Goal: Transaction & Acquisition: Obtain resource

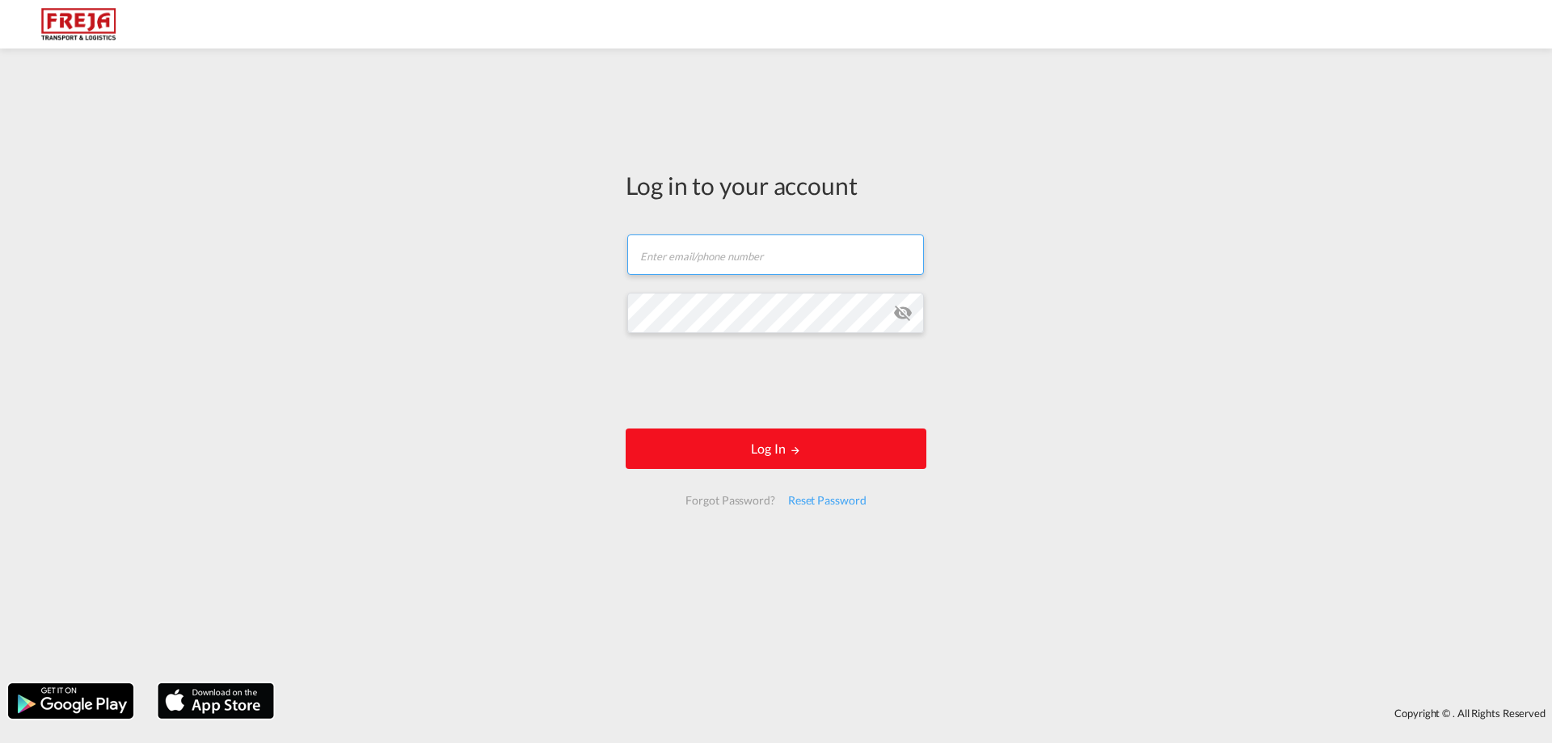
type input "[EMAIL_ADDRESS][DOMAIN_NAME]"
click at [712, 443] on button "Log In" at bounding box center [776, 448] width 301 height 40
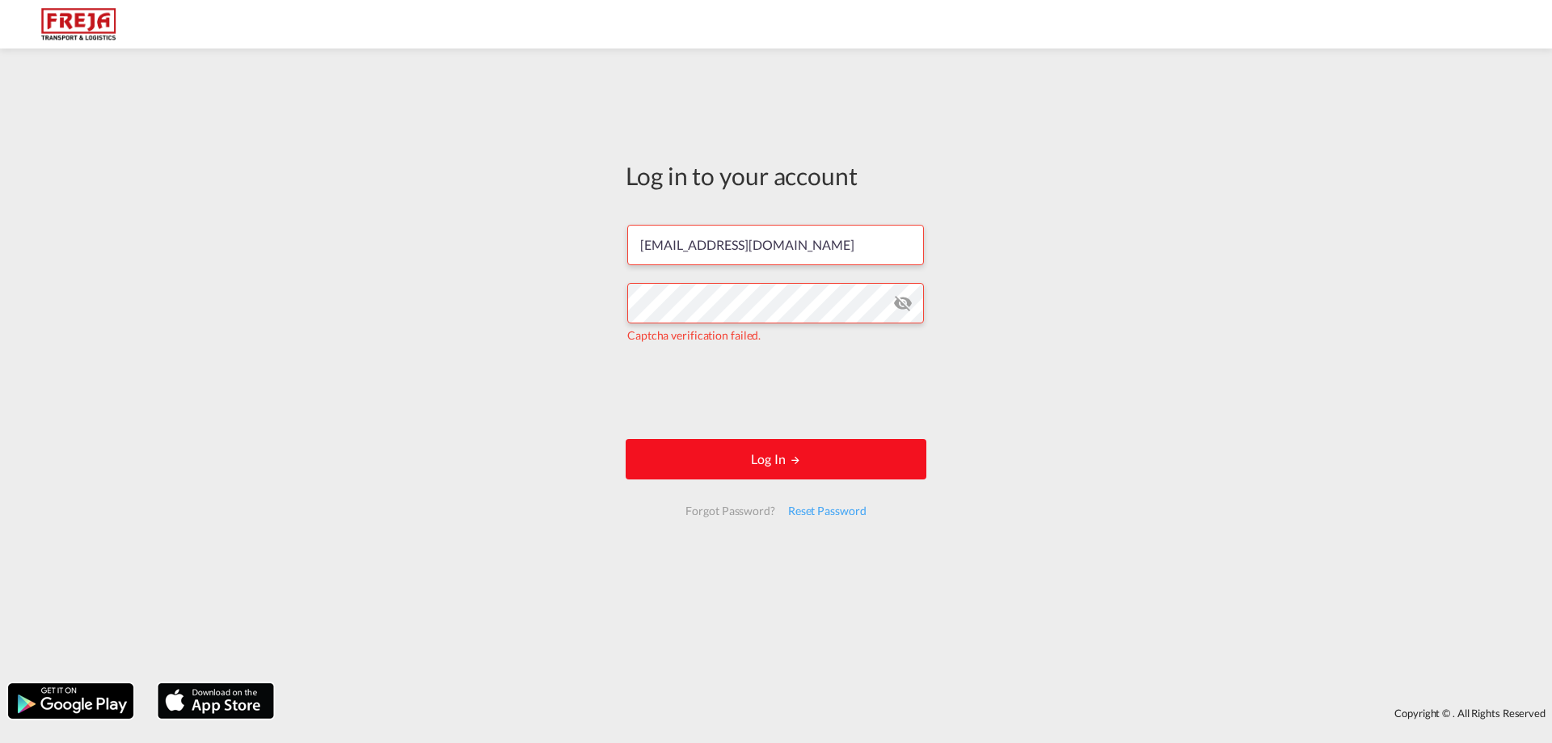
click at [905, 478] on form "[EMAIL_ADDRESS][DOMAIN_NAME] Captcha verification failed. Log In Forgot Passwor…" at bounding box center [776, 370] width 301 height 322
click at [901, 462] on button "Log In" at bounding box center [776, 459] width 301 height 40
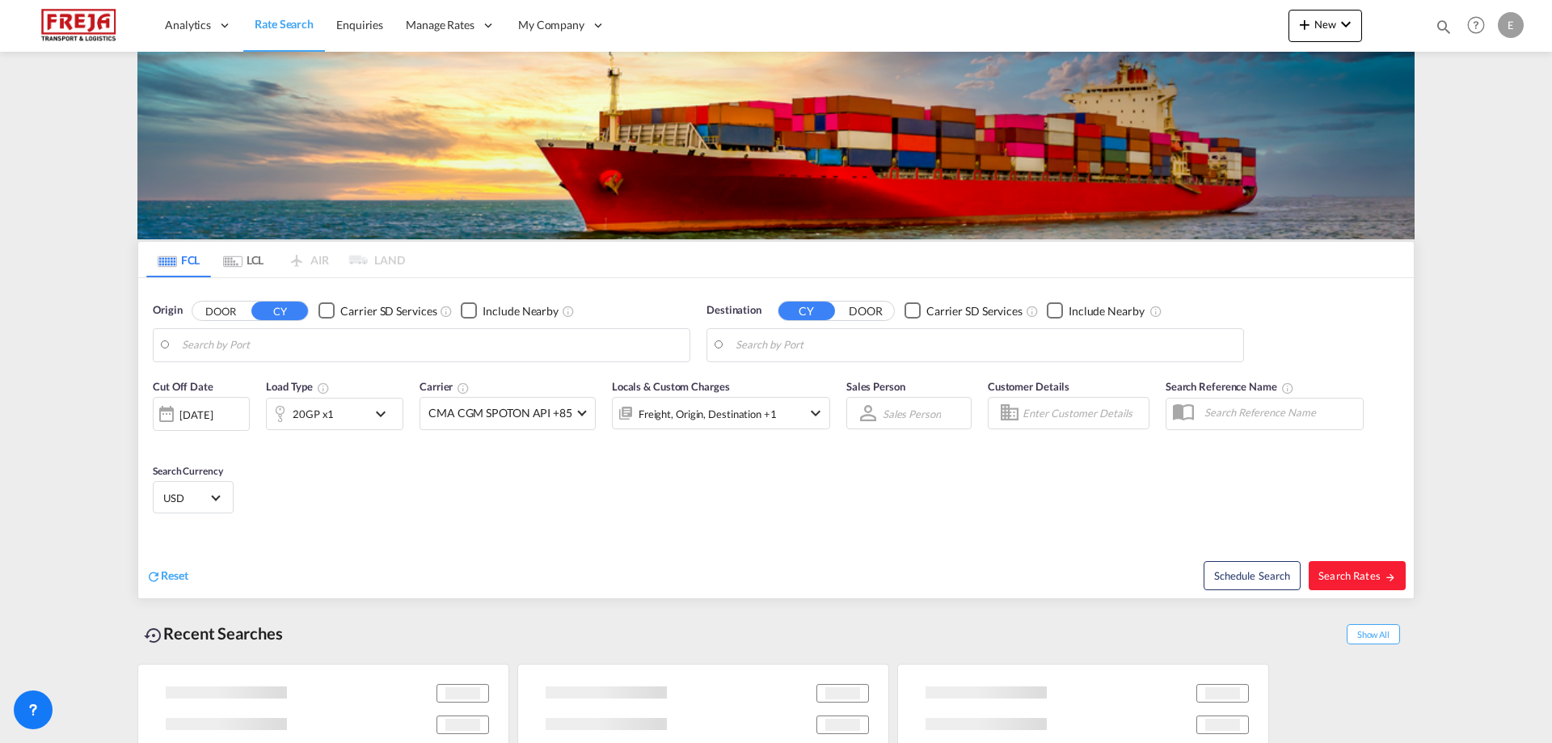
type input "Alesund ([GEOGRAPHIC_DATA]), NOAES"
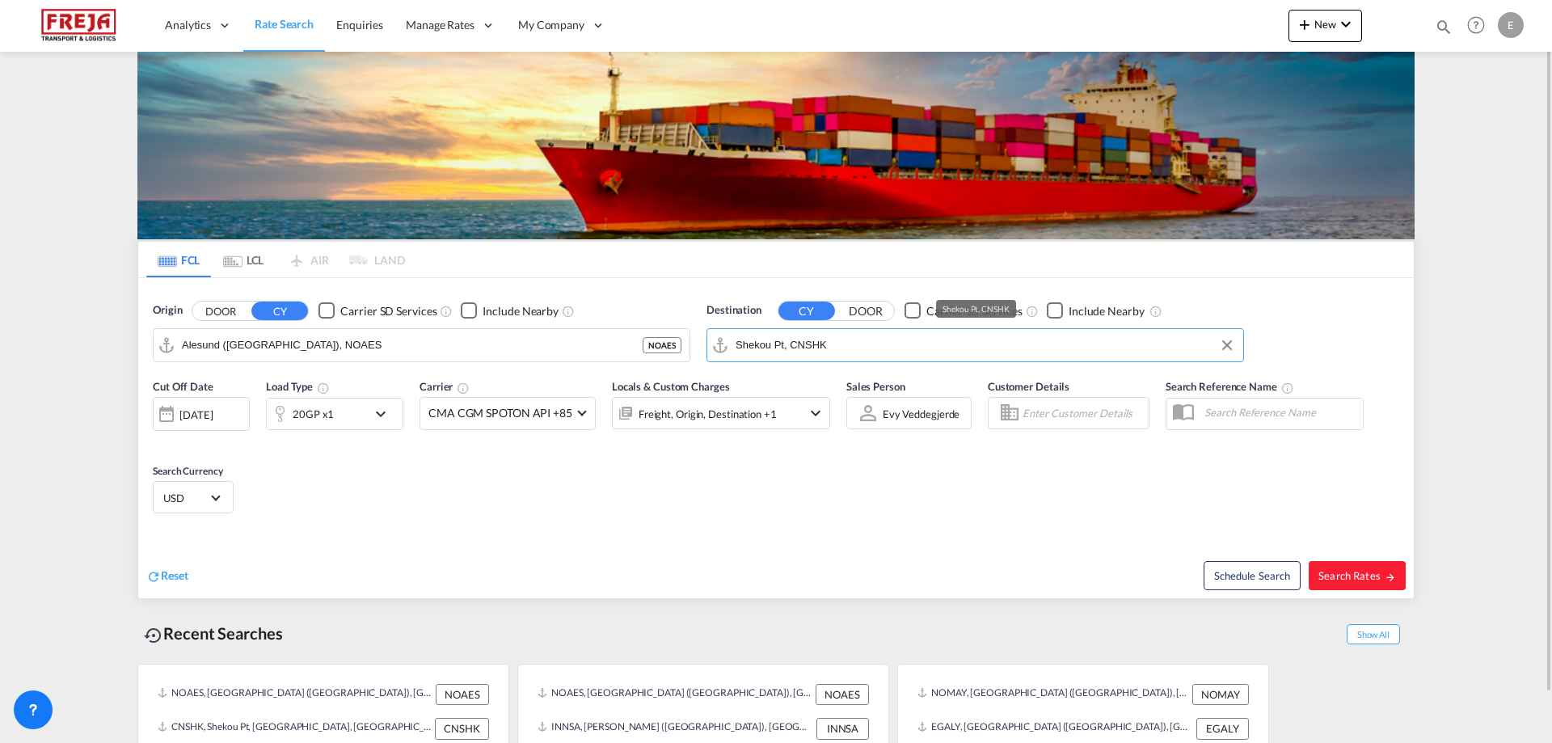
click at [853, 346] on input "Shekou Pt, CNSHK" at bounding box center [984, 345] width 499 height 24
click at [815, 390] on div "Shangh ai China [GEOGRAPHIC_DATA]" at bounding box center [860, 389] width 307 height 48
type input "[GEOGRAPHIC_DATA], [GEOGRAPHIC_DATA]"
click at [375, 413] on md-icon "icon-chevron-down" at bounding box center [384, 413] width 27 height 19
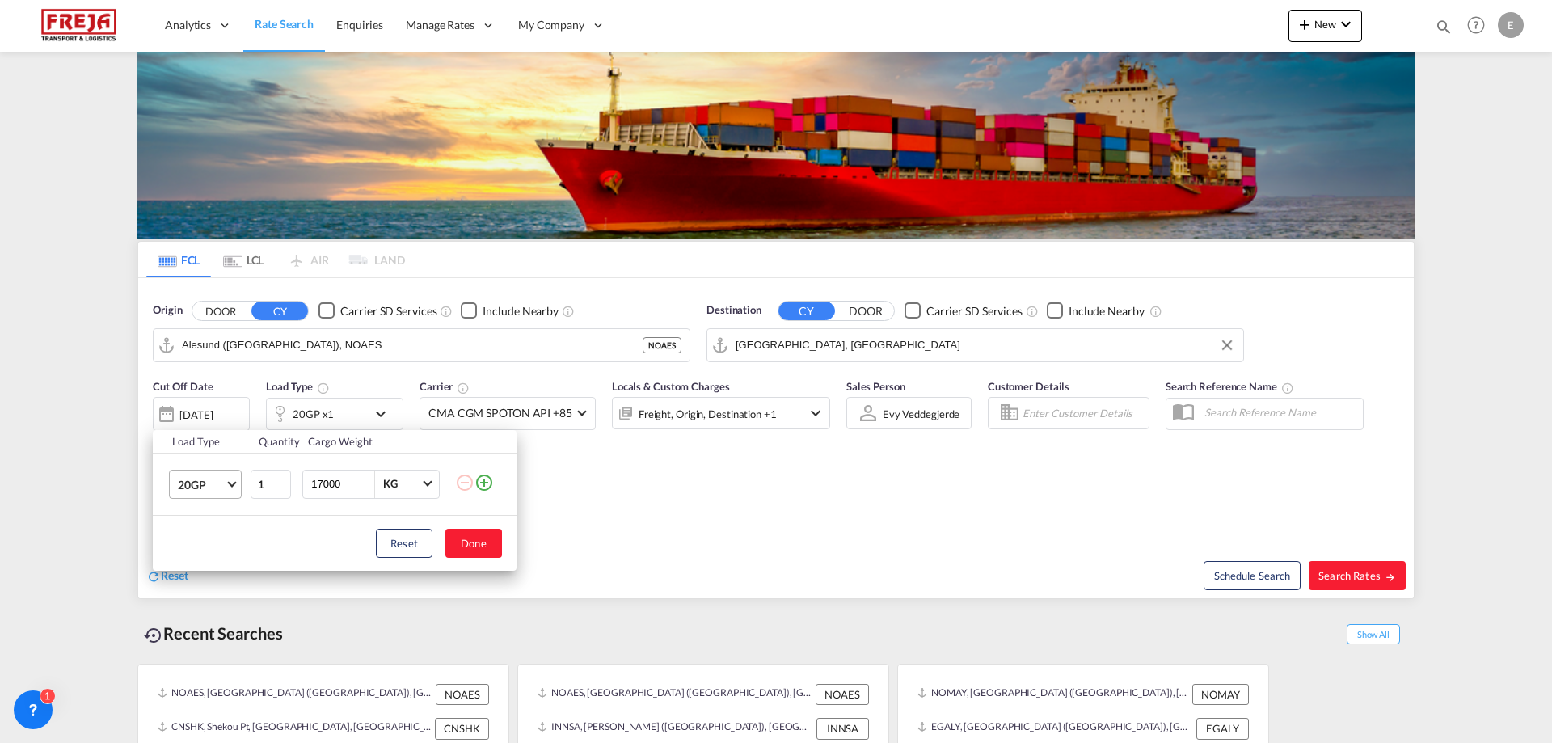
click at [227, 484] on md-select-value "20GP" at bounding box center [208, 483] width 65 height 27
click at [210, 558] on md-option "40HC" at bounding box center [220, 561] width 110 height 39
click at [486, 539] on button "Done" at bounding box center [473, 543] width 57 height 29
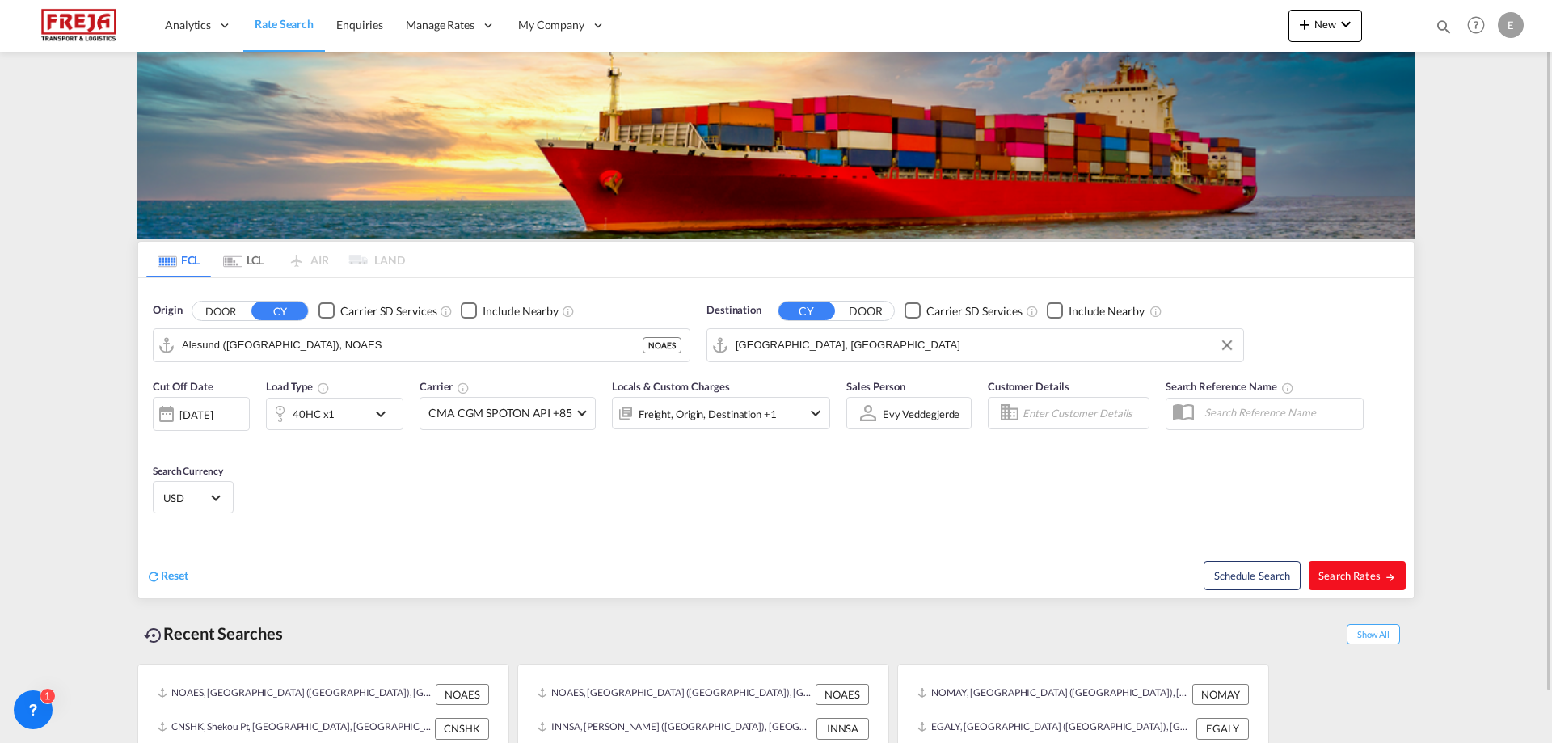
click at [1361, 577] on span "Search Rates" at bounding box center [1357, 575] width 78 height 13
type input "NOAES to CNSHA / [DATE]"
